Goal: Information Seeking & Learning: Check status

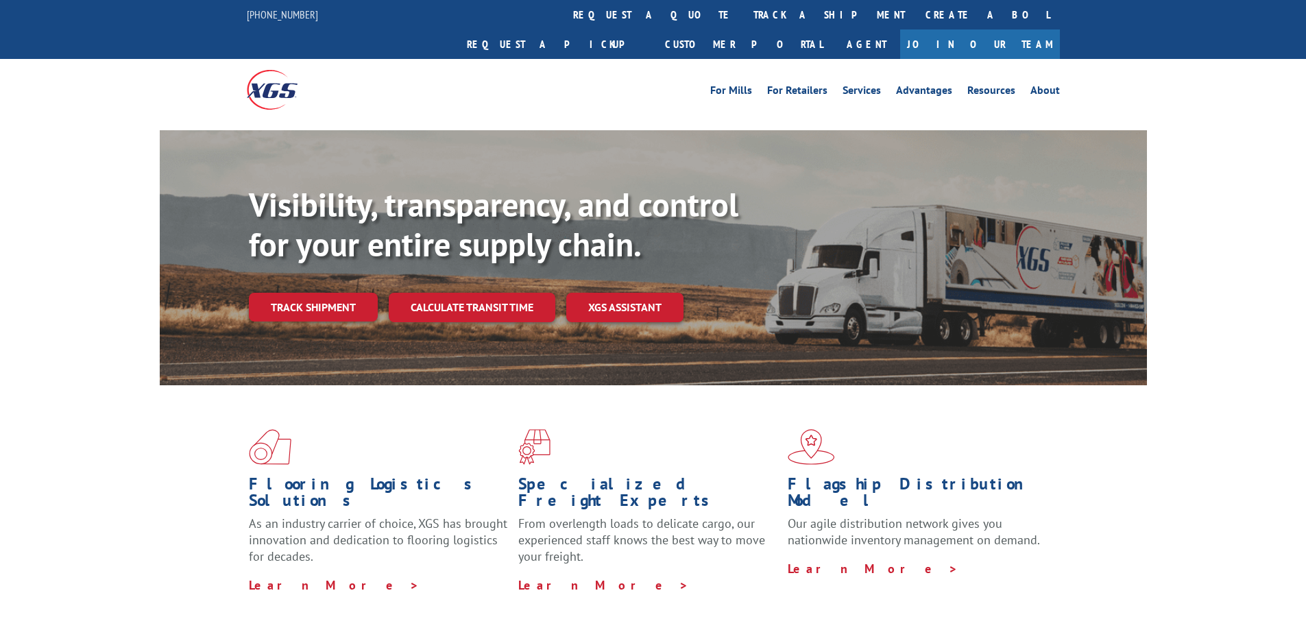
click at [302, 293] on link "Track shipment" at bounding box center [313, 307] width 129 height 29
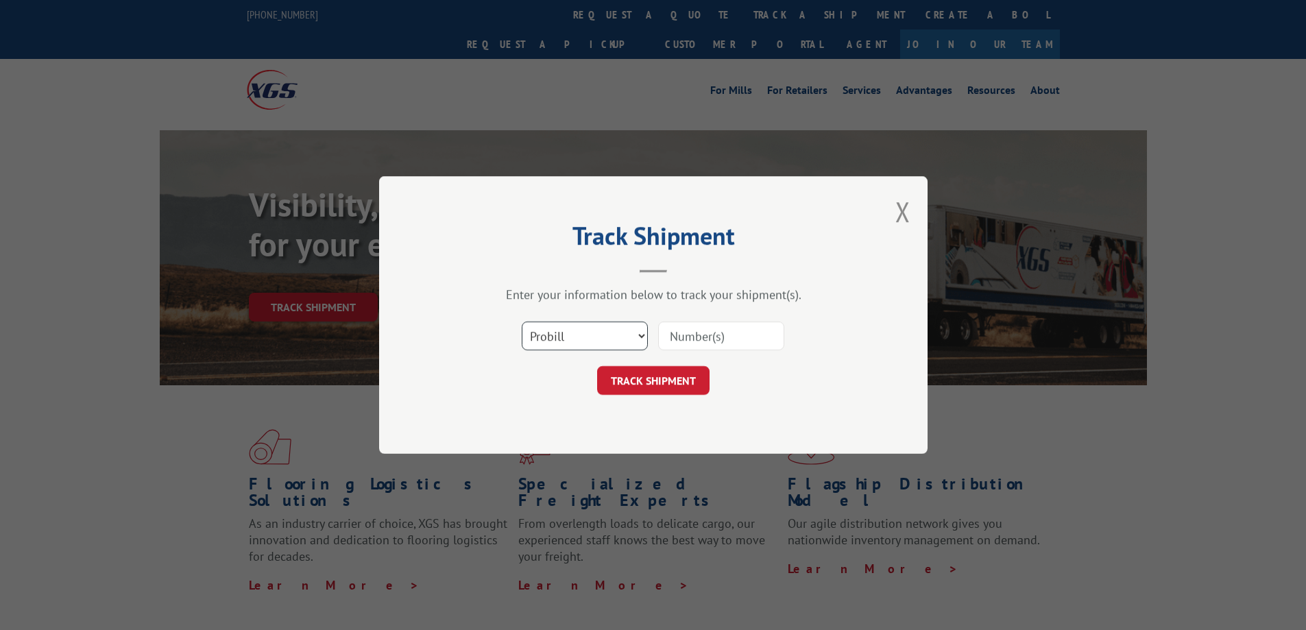
click at [535, 342] on select "Select category... Probill BOL PO" at bounding box center [585, 336] width 126 height 29
select select "bol"
click at [522, 322] on select "Select category... Probill BOL PO" at bounding box center [585, 336] width 126 height 29
click at [688, 335] on input at bounding box center [721, 336] width 126 height 29
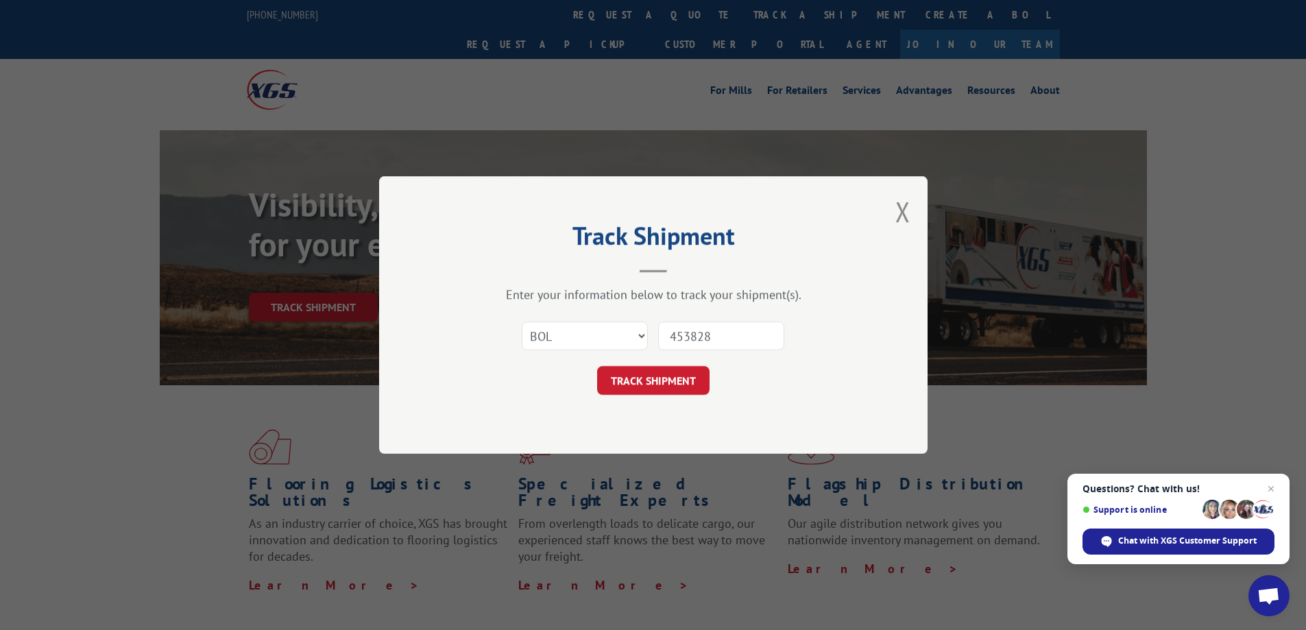
type input "453828"
click at [597, 366] on button "TRACK SHIPMENT" at bounding box center [653, 380] width 112 height 29
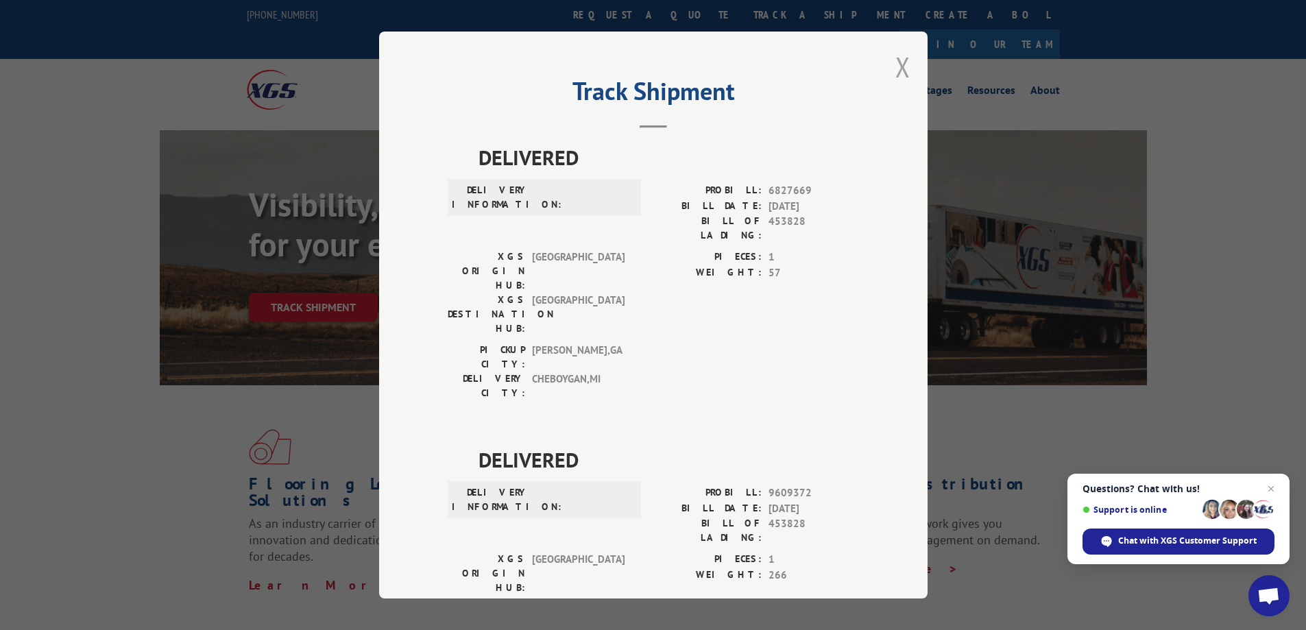
click at [903, 63] on button "Close modal" at bounding box center [902, 67] width 15 height 36
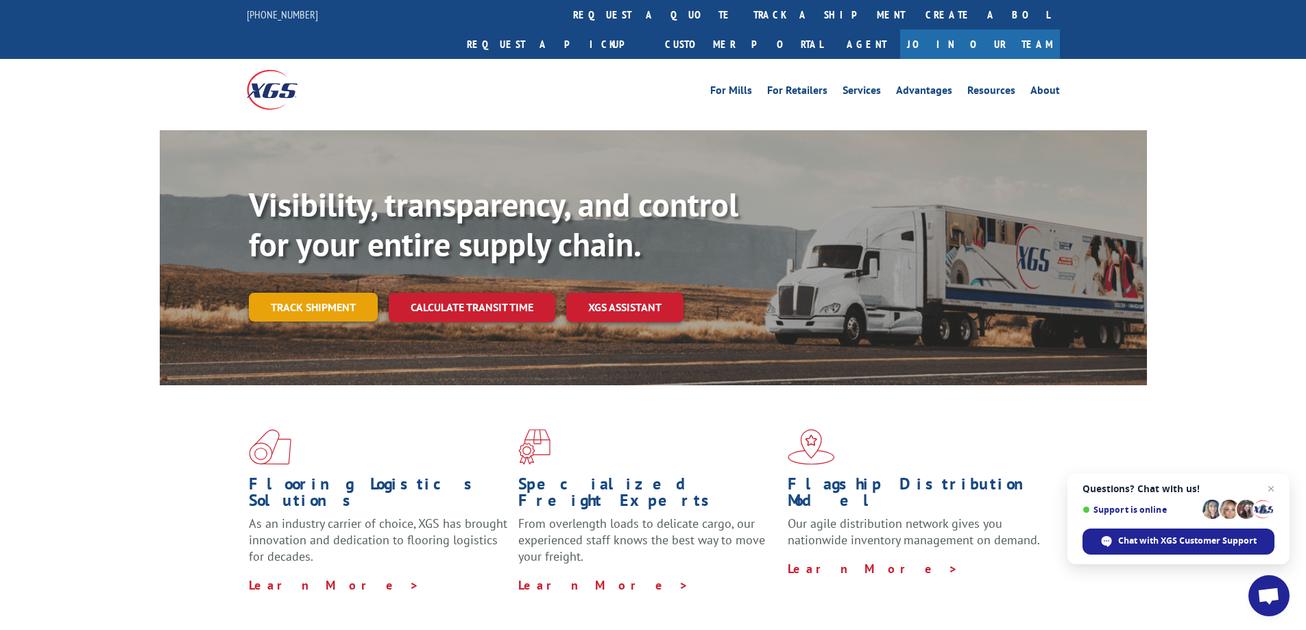
click at [315, 293] on link "Track shipment" at bounding box center [313, 307] width 129 height 29
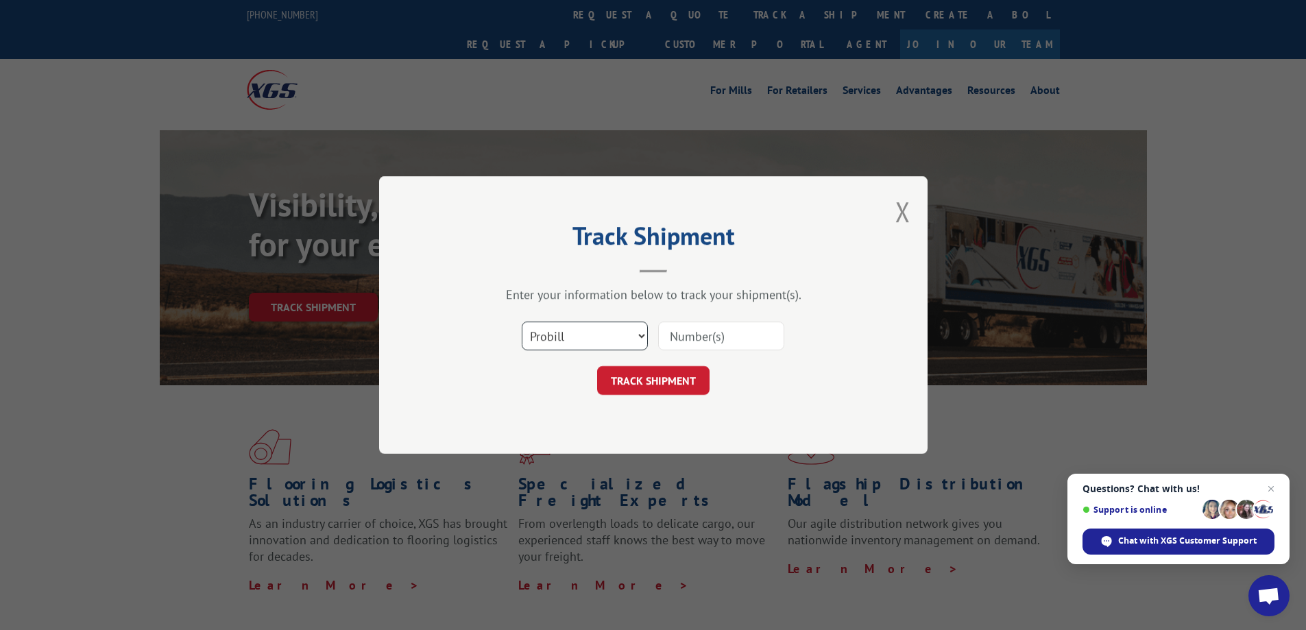
click at [605, 348] on select "Select category... Probill BOL PO" at bounding box center [585, 336] width 126 height 29
select select "po"
click at [522, 322] on select "Select category... Probill BOL PO" at bounding box center [585, 336] width 126 height 29
click at [692, 333] on input at bounding box center [721, 336] width 126 height 29
paste input "12510680"
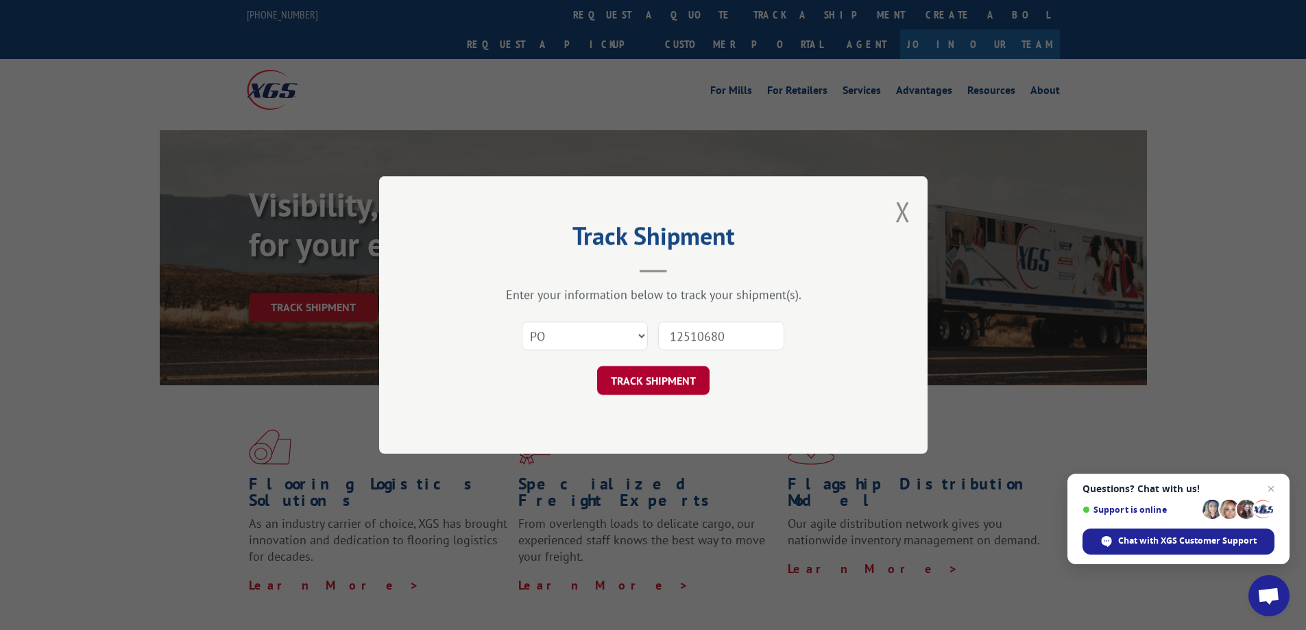
type input "12510680"
click at [654, 381] on button "TRACK SHIPMENT" at bounding box center [653, 380] width 112 height 29
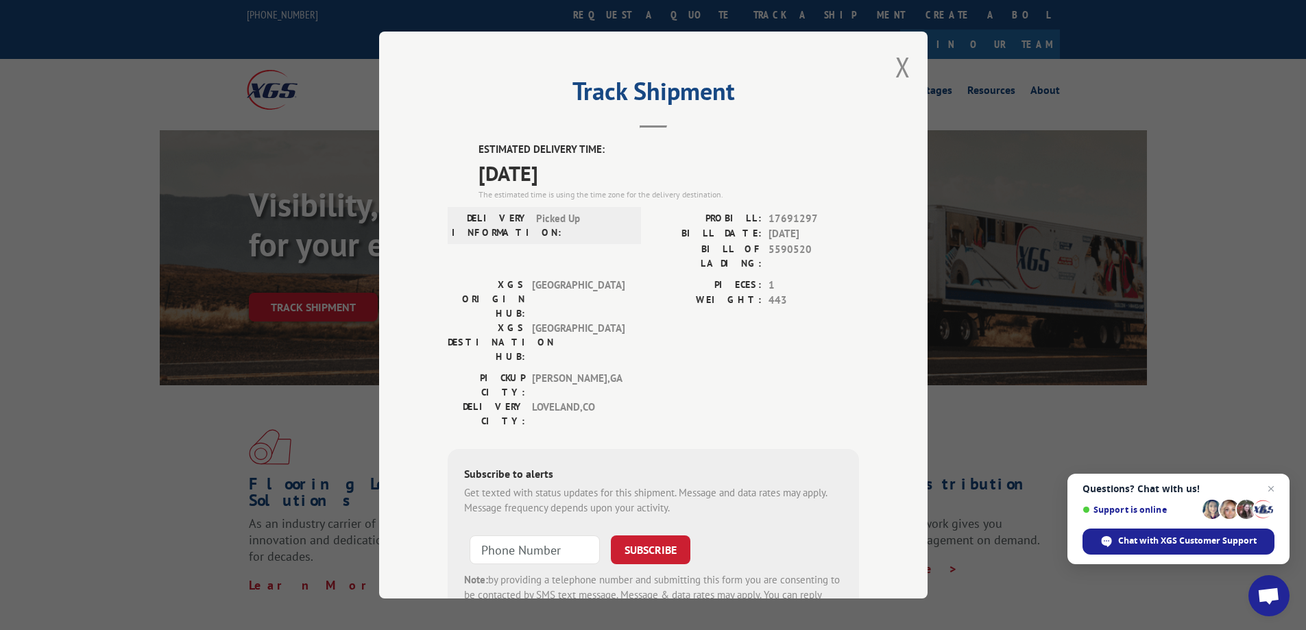
click at [575, 180] on div "ESTIMATED DELIVERY TIME: [DATE] The estimated time is using the time zone for t…" at bounding box center [653, 388] width 411 height 493
click at [543, 171] on span "[DATE]" at bounding box center [669, 173] width 381 height 31
drag, startPoint x: 602, startPoint y: 186, endPoint x: 597, endPoint y: 181, distance: 7.3
click at [599, 184] on span "[DATE]" at bounding box center [669, 173] width 381 height 31
drag, startPoint x: 474, startPoint y: 147, endPoint x: 581, endPoint y: 182, distance: 113.2
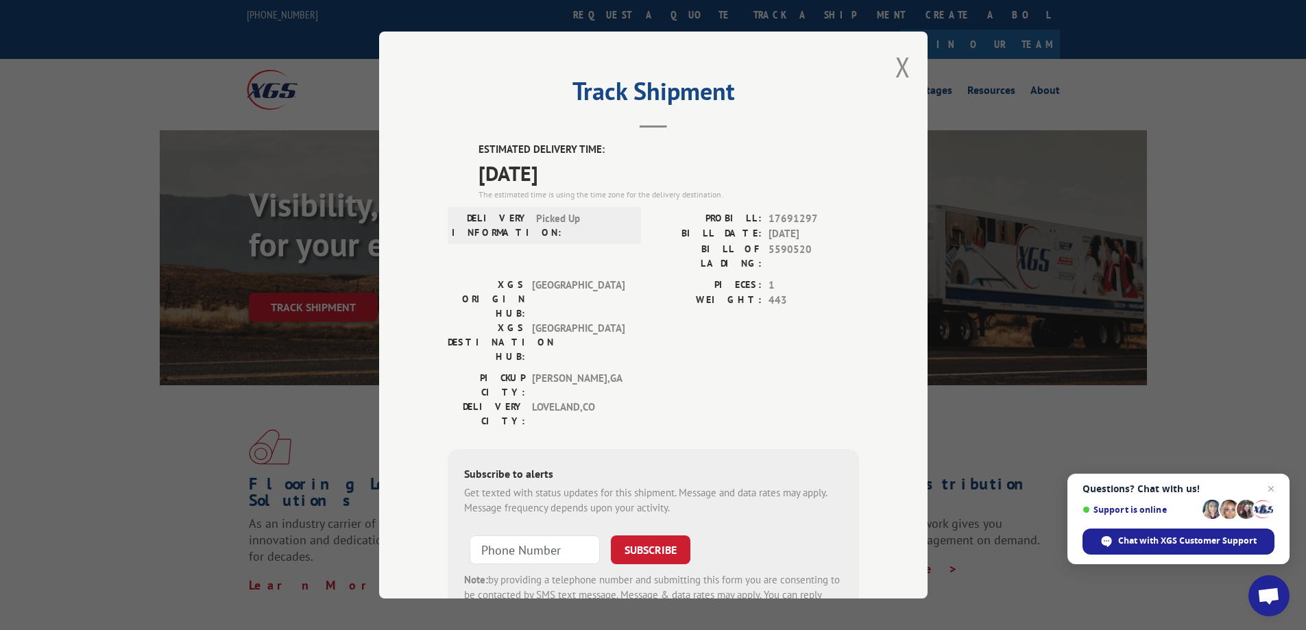
click at [581, 182] on div "ESTIMATED DELIVERY TIME: [DATE] The estimated time is using the time zone for t…" at bounding box center [669, 171] width 381 height 59
copy div "ESTIMATED DELIVERY TIME: [DATE]"
drag, startPoint x: 807, startPoint y: 250, endPoint x: 765, endPoint y: 247, distance: 41.9
click at [769, 247] on span "5590520" at bounding box center [814, 256] width 91 height 29
copy span "5590520"
